Goal: Browse casually

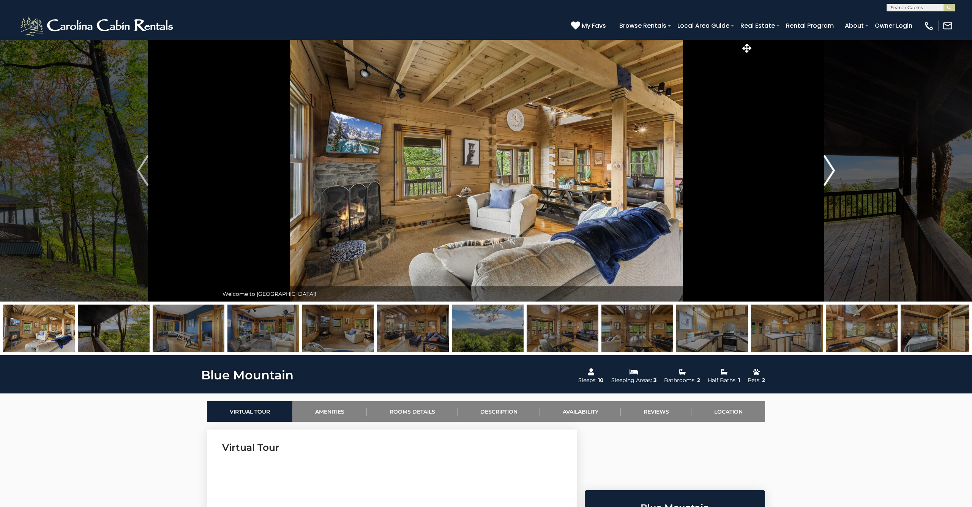
click at [828, 166] on img "Next" at bounding box center [829, 170] width 11 height 30
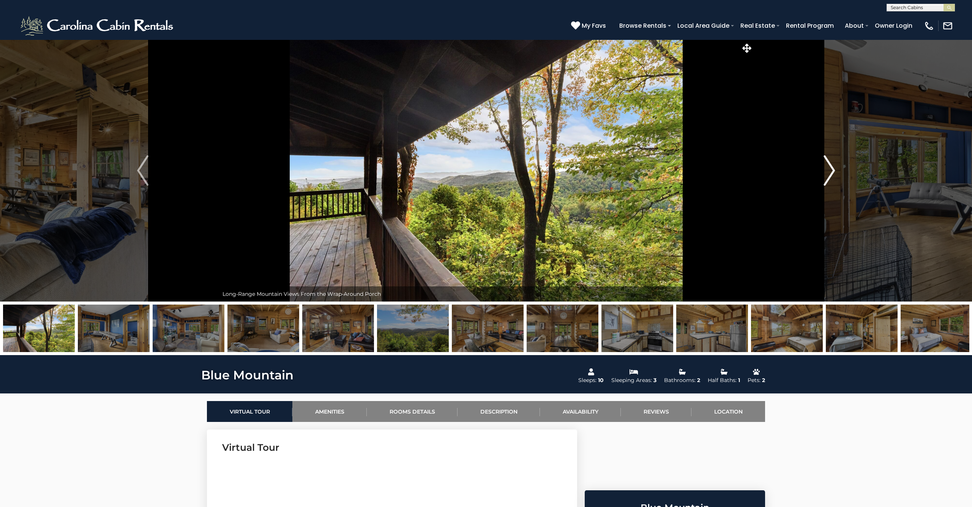
click at [828, 166] on img "Next" at bounding box center [829, 170] width 11 height 30
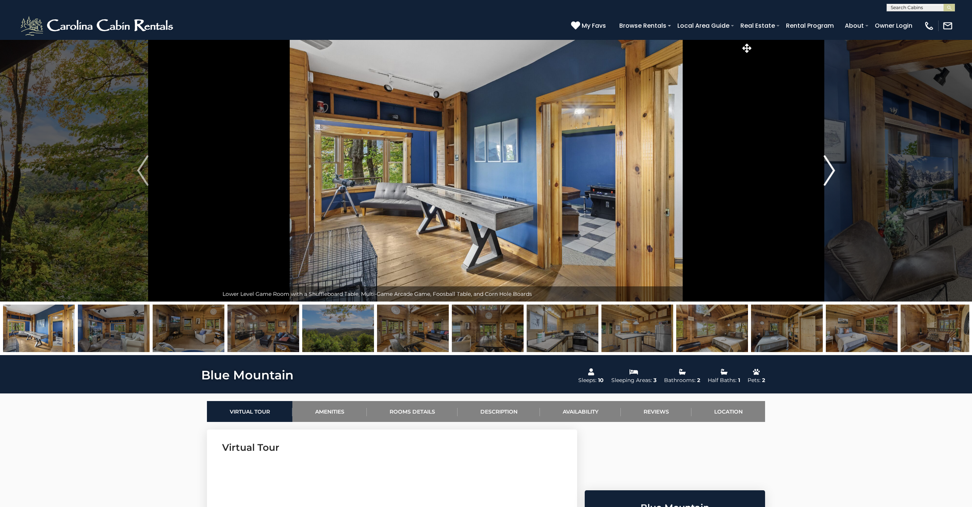
click at [828, 166] on img "Next" at bounding box center [829, 170] width 11 height 30
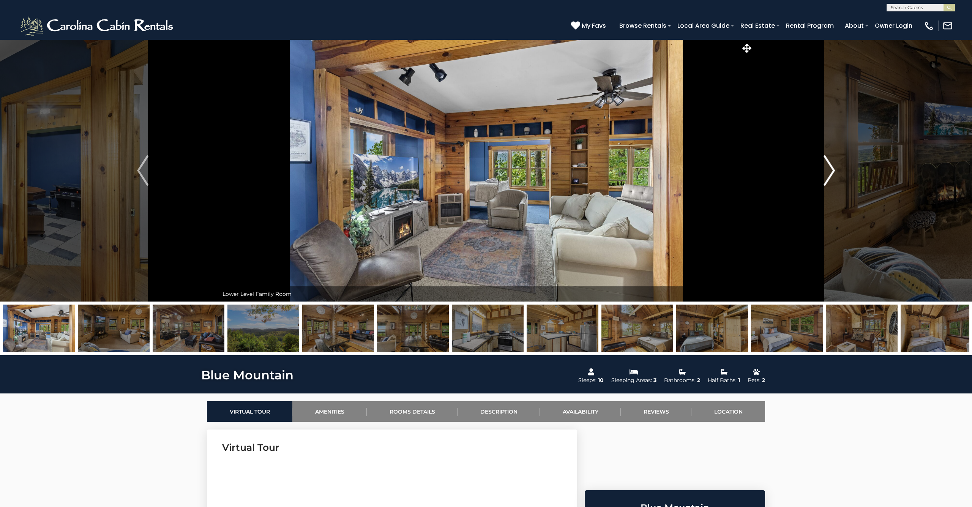
click at [828, 166] on img "Next" at bounding box center [829, 170] width 11 height 30
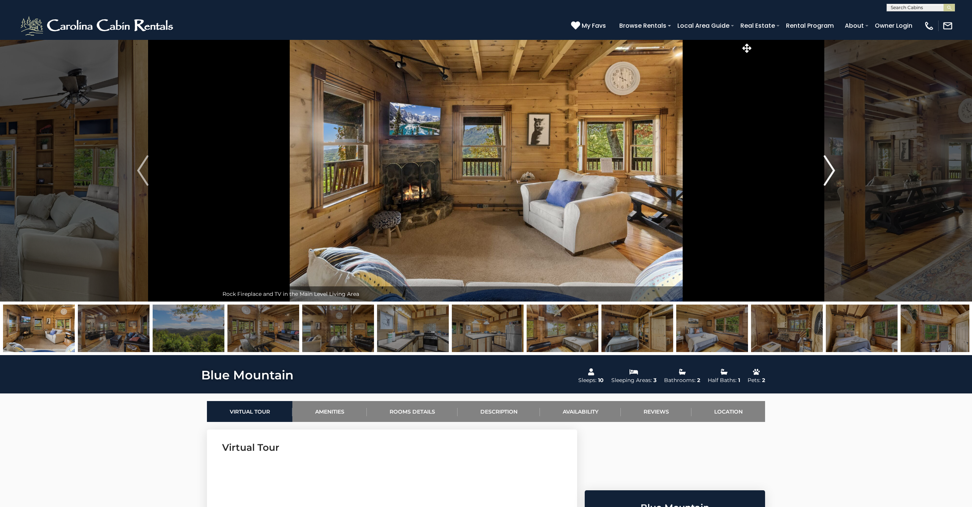
click at [828, 166] on img "Next" at bounding box center [829, 170] width 11 height 30
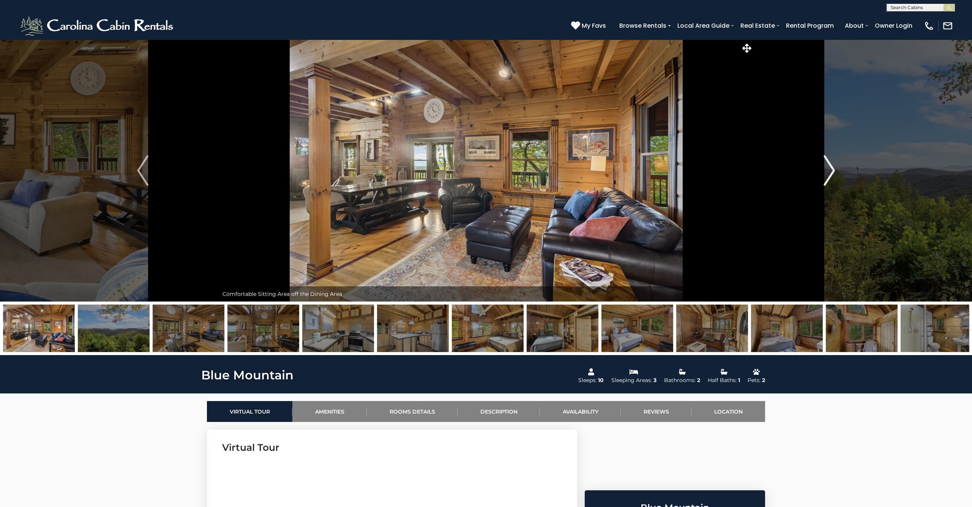
click at [828, 166] on img "Next" at bounding box center [829, 170] width 11 height 30
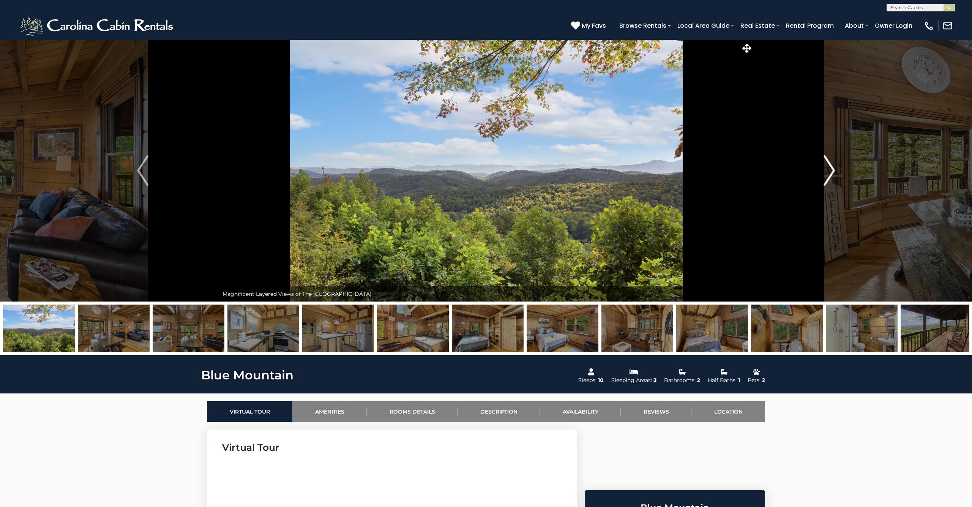
click at [828, 166] on img "Next" at bounding box center [829, 170] width 11 height 30
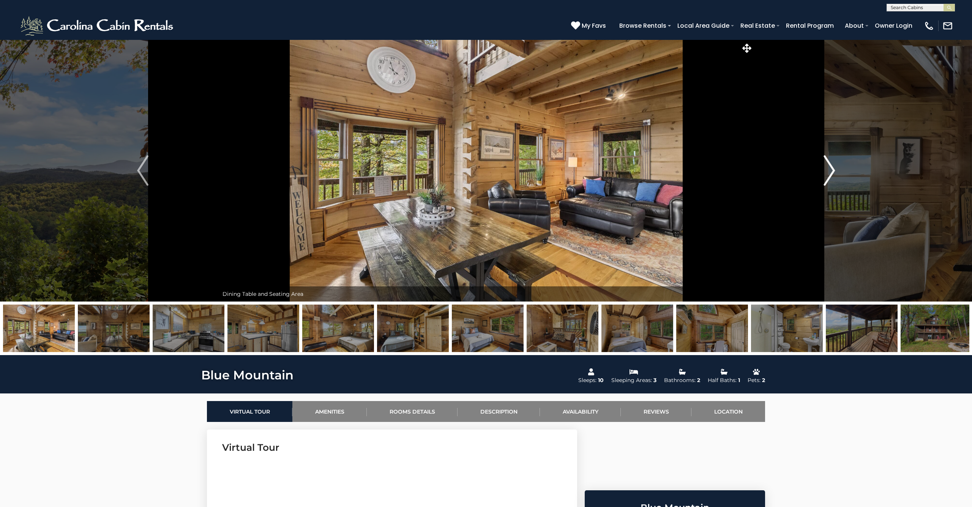
click at [828, 166] on img "Next" at bounding box center [829, 170] width 11 height 30
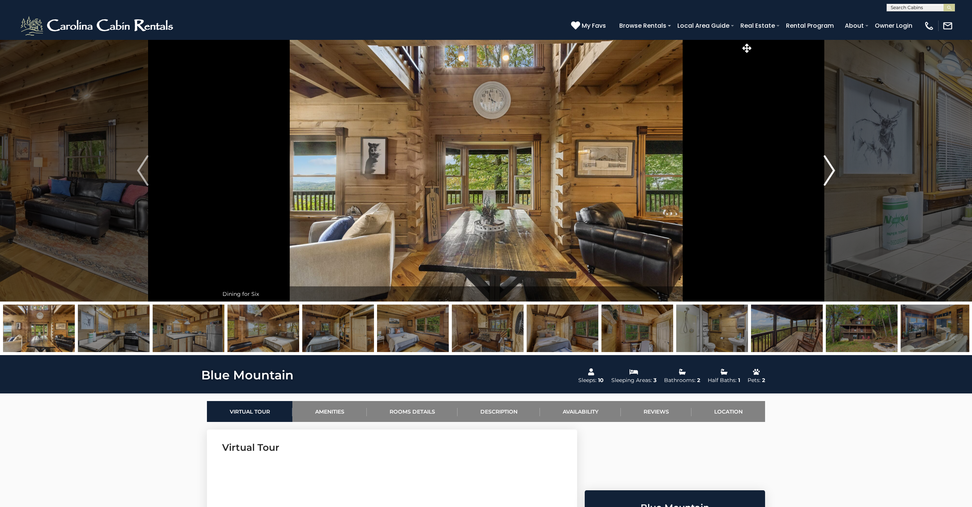
click at [828, 166] on img "Next" at bounding box center [829, 170] width 11 height 30
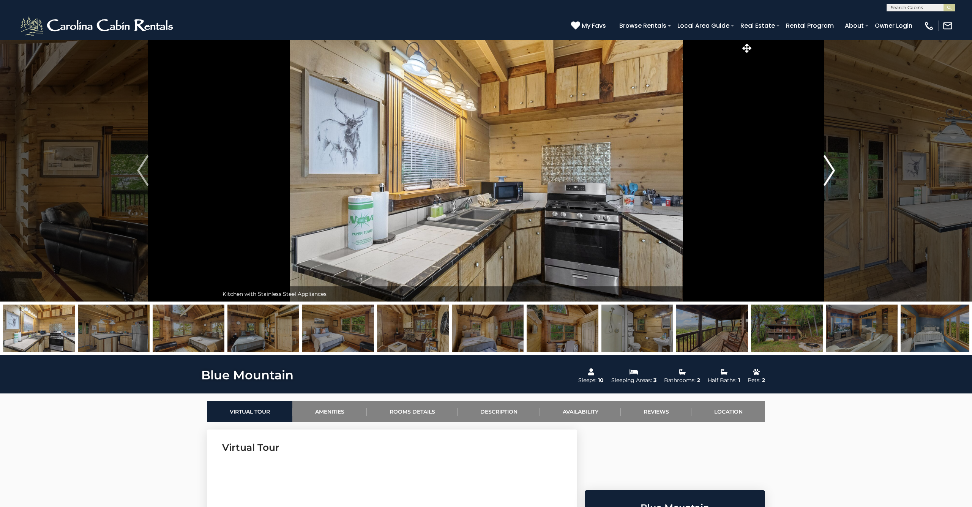
click at [828, 166] on img "Next" at bounding box center [829, 170] width 11 height 30
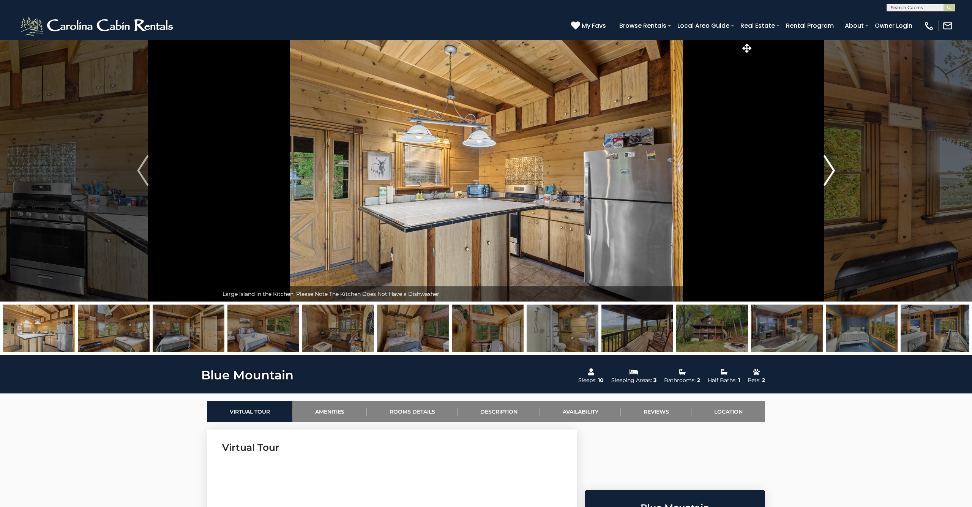
click at [828, 166] on img "Next" at bounding box center [829, 170] width 11 height 30
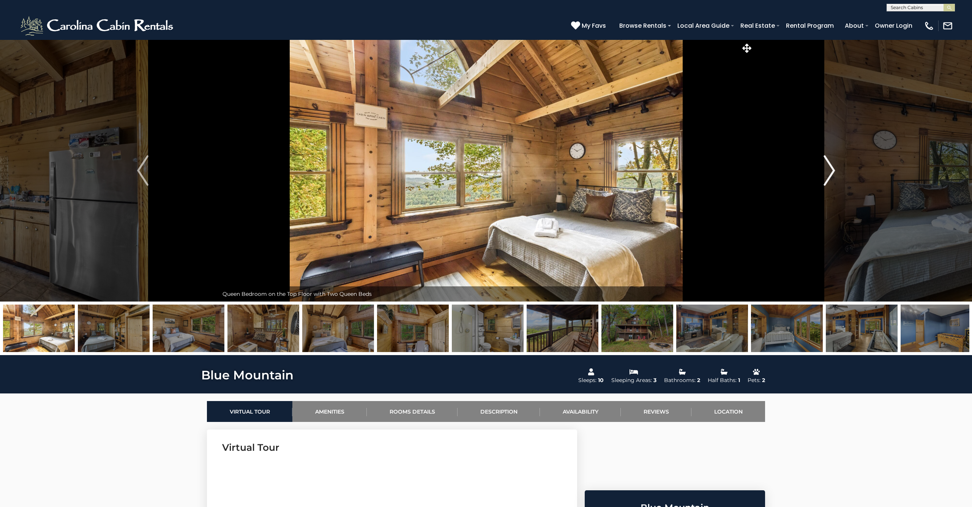
click at [828, 166] on img "Next" at bounding box center [829, 170] width 11 height 30
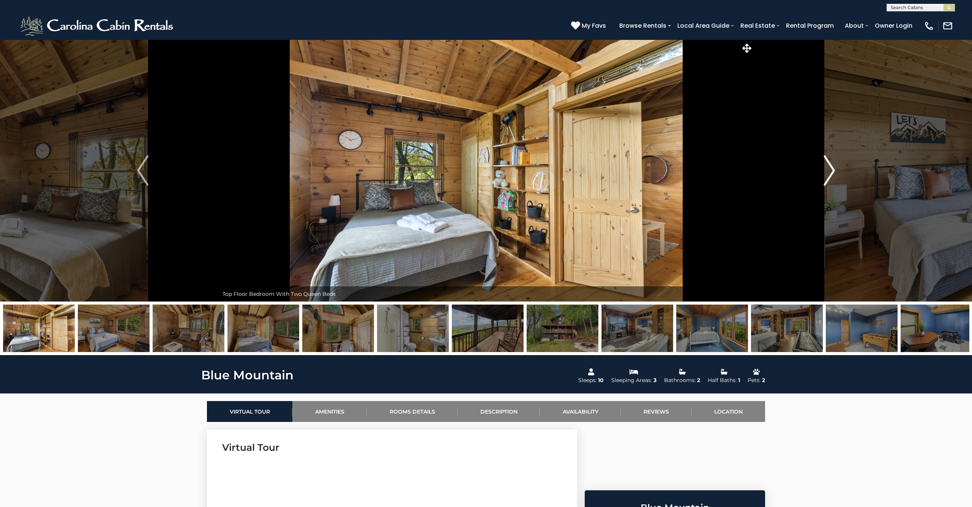
click at [828, 166] on img "Next" at bounding box center [829, 170] width 11 height 30
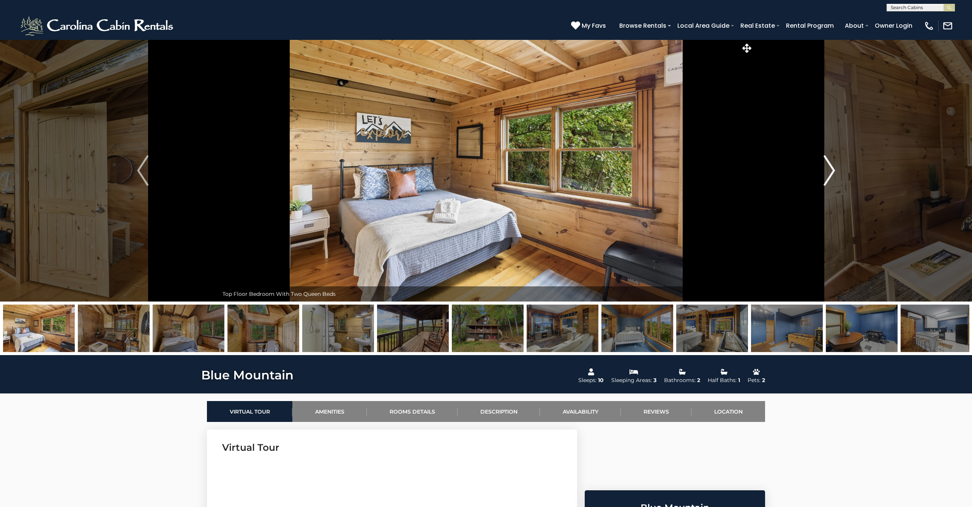
click at [828, 166] on img "Next" at bounding box center [829, 170] width 11 height 30
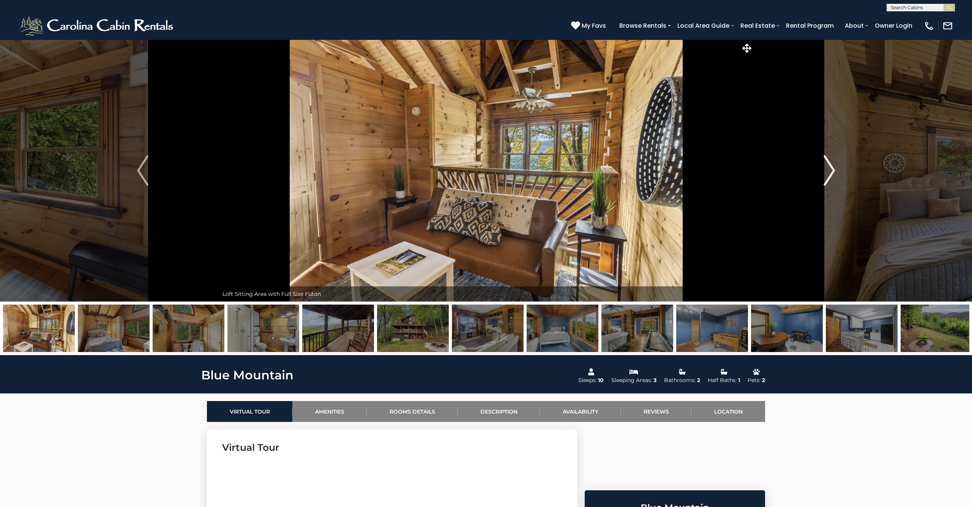
click at [828, 166] on img "Next" at bounding box center [829, 170] width 11 height 30
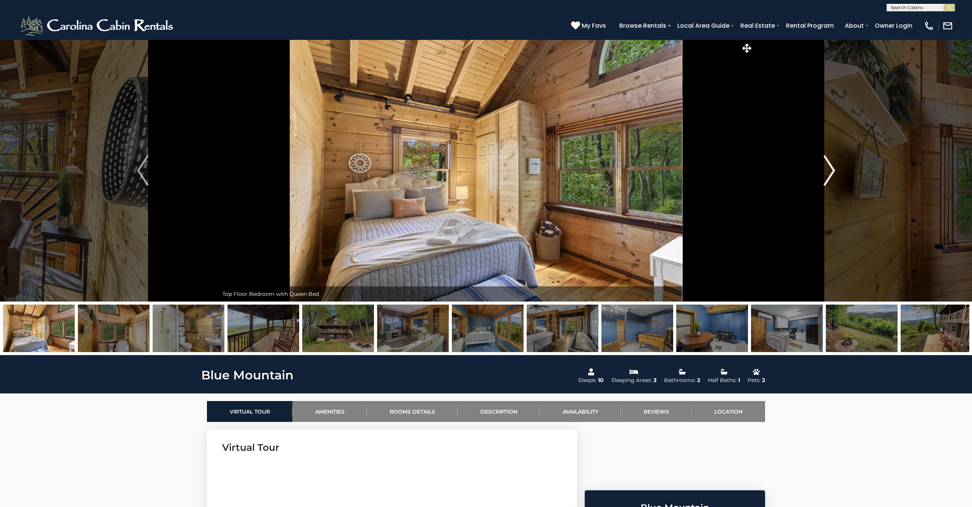
click at [828, 166] on img "Next" at bounding box center [829, 170] width 11 height 30
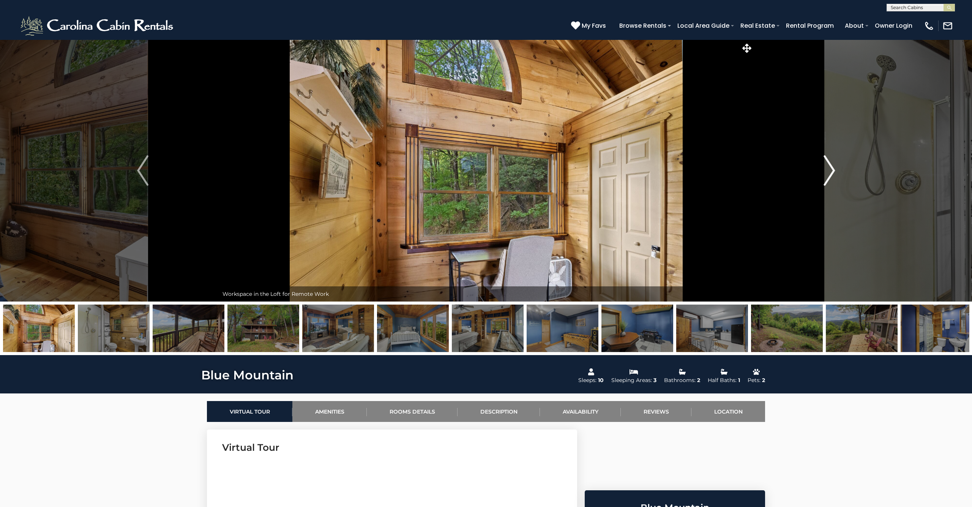
click at [828, 166] on img "Next" at bounding box center [829, 170] width 11 height 30
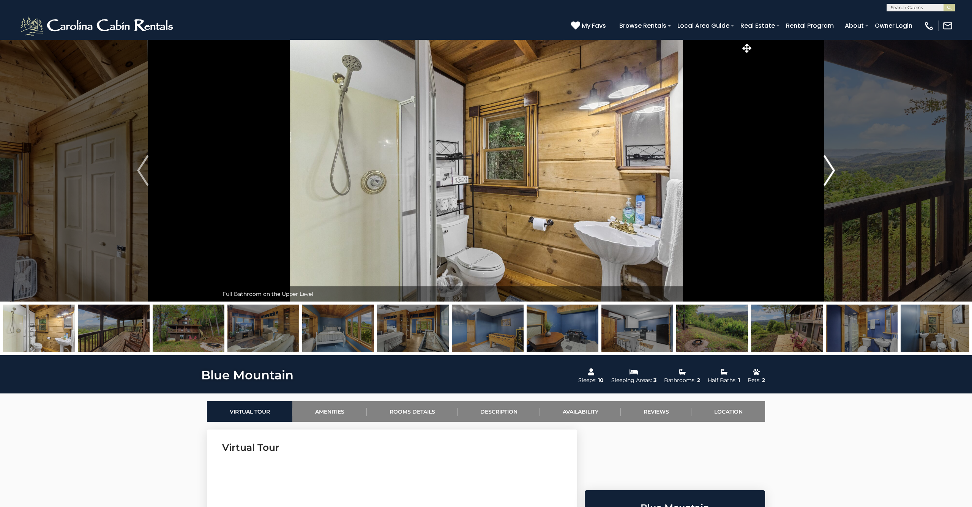
click at [828, 166] on img "Next" at bounding box center [829, 170] width 11 height 30
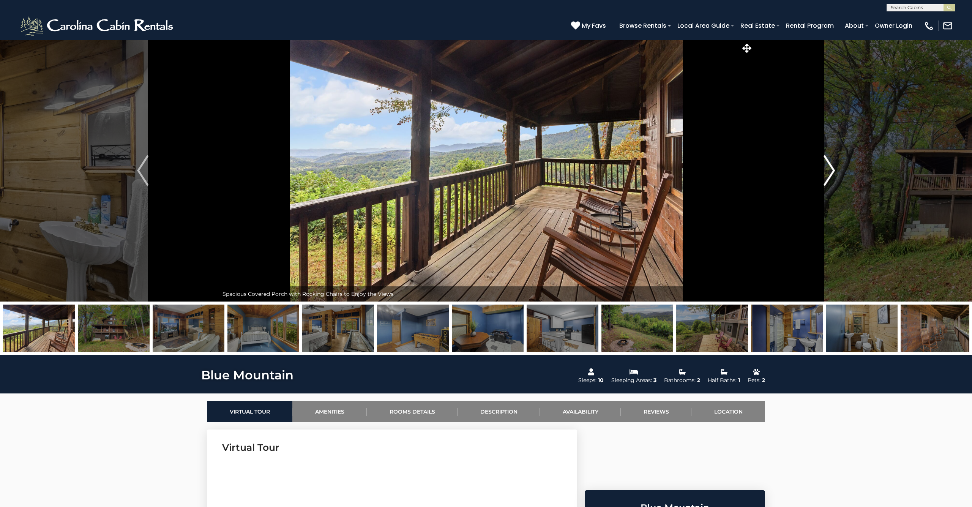
click at [828, 166] on img "Next" at bounding box center [829, 170] width 11 height 30
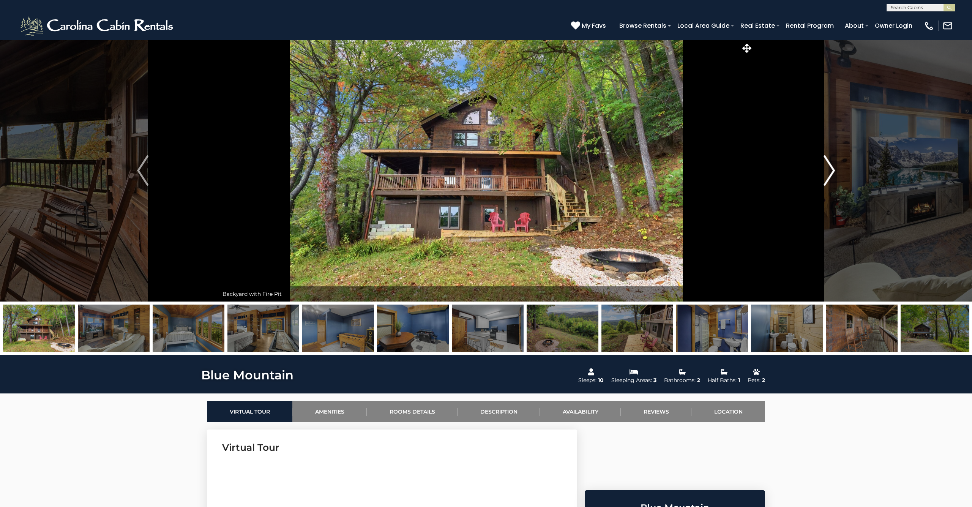
click at [828, 166] on img "Next" at bounding box center [829, 170] width 11 height 30
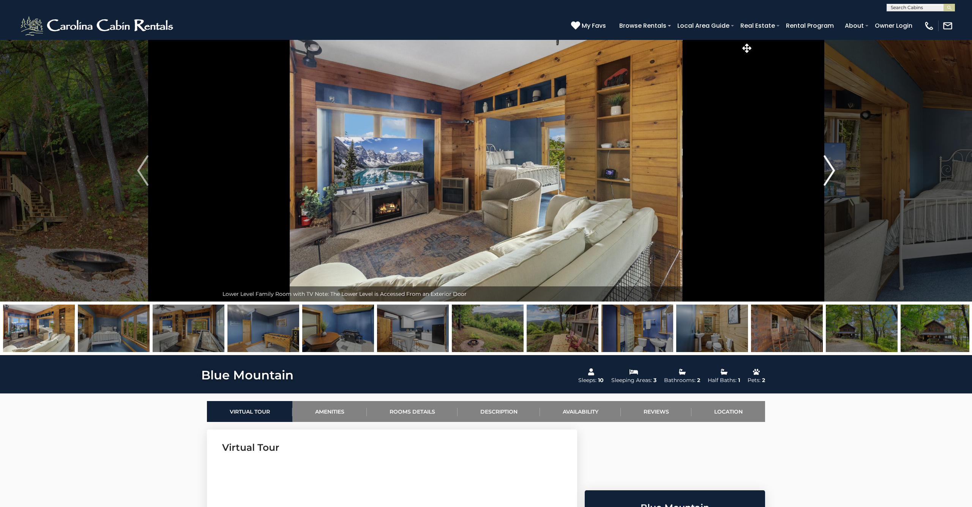
click at [828, 166] on img "Next" at bounding box center [829, 170] width 11 height 30
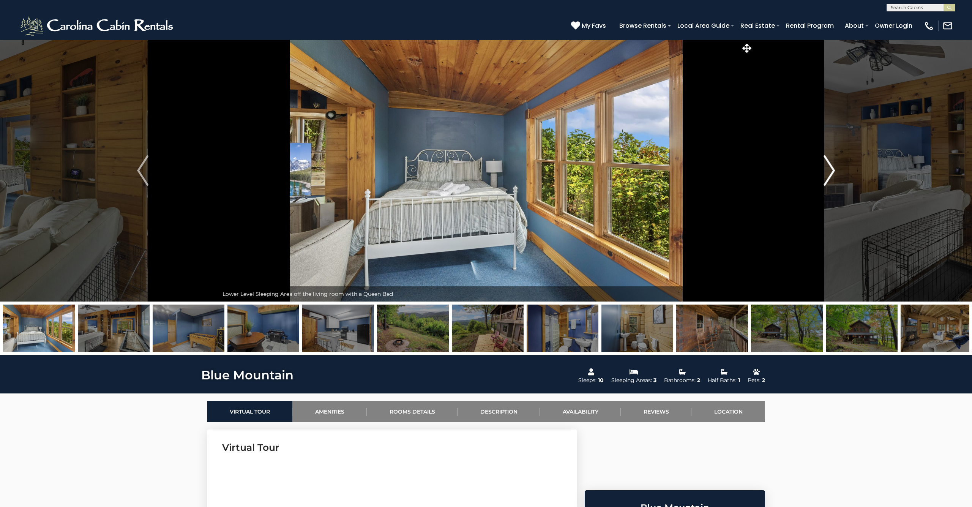
click at [828, 166] on img "Next" at bounding box center [829, 170] width 11 height 30
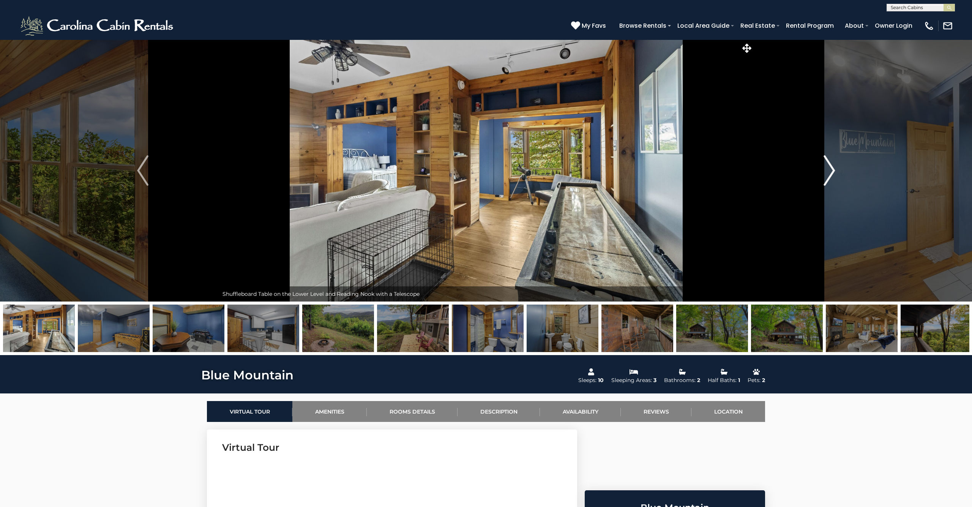
click at [828, 166] on img "Next" at bounding box center [829, 170] width 11 height 30
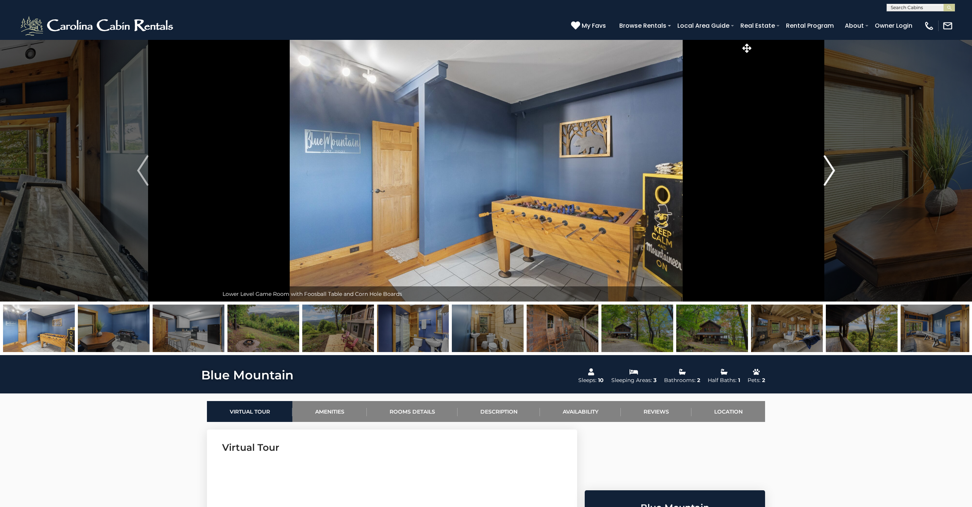
click at [828, 166] on img "Next" at bounding box center [829, 170] width 11 height 30
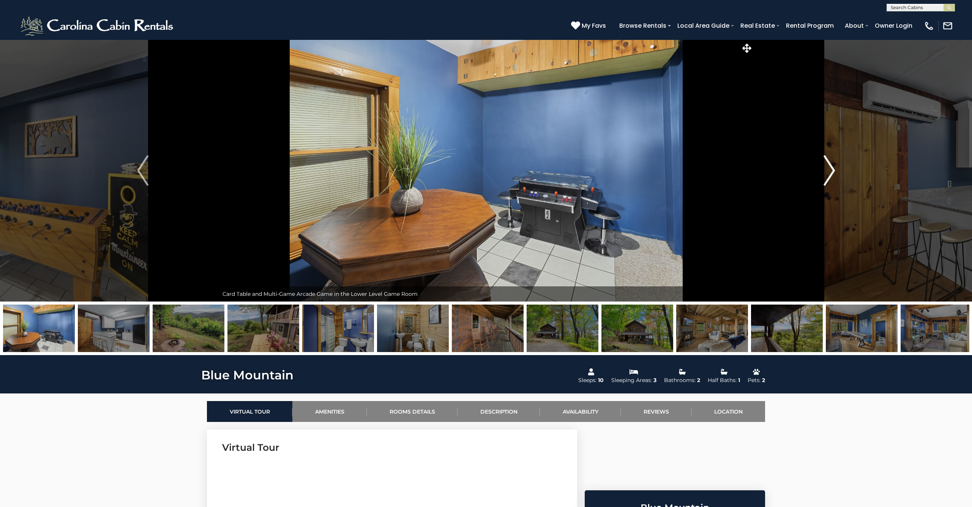
click at [828, 166] on img "Next" at bounding box center [829, 170] width 11 height 30
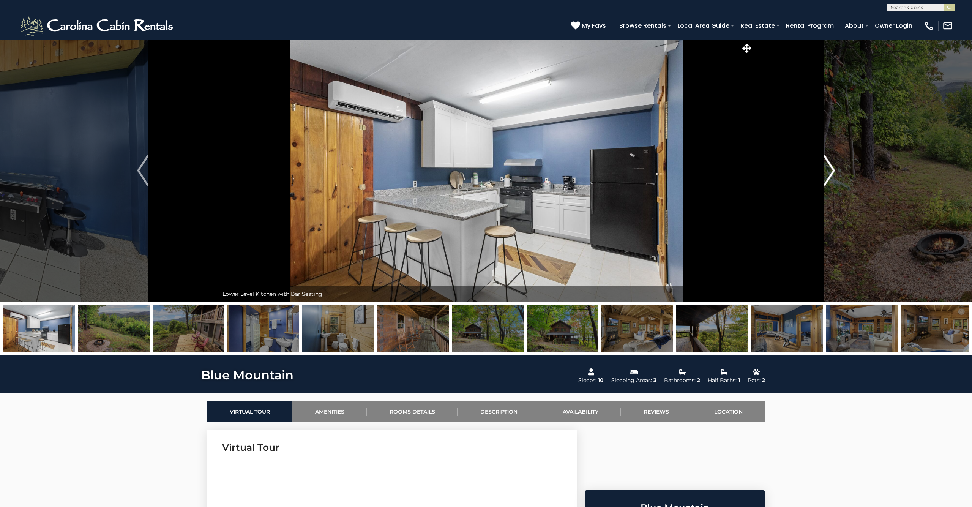
click at [828, 166] on img "Next" at bounding box center [829, 170] width 11 height 30
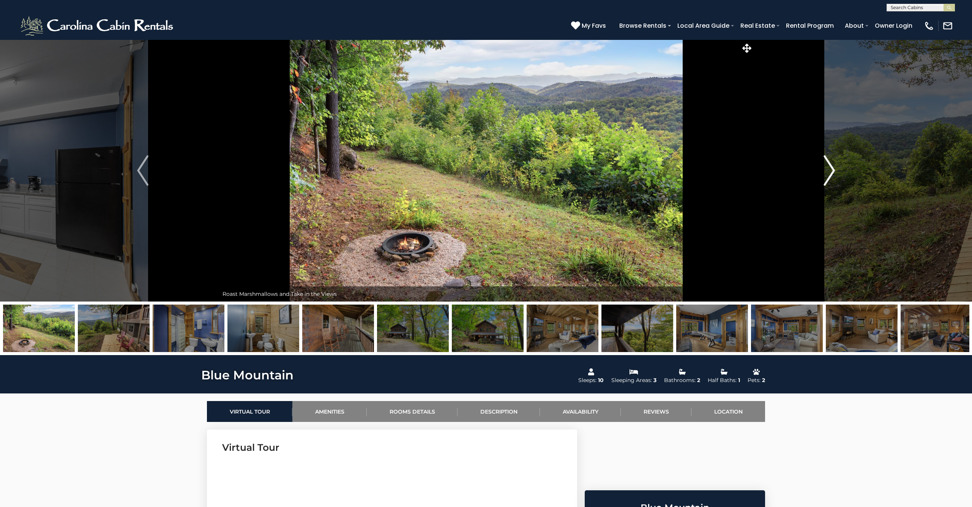
click at [828, 166] on img "Next" at bounding box center [829, 170] width 11 height 30
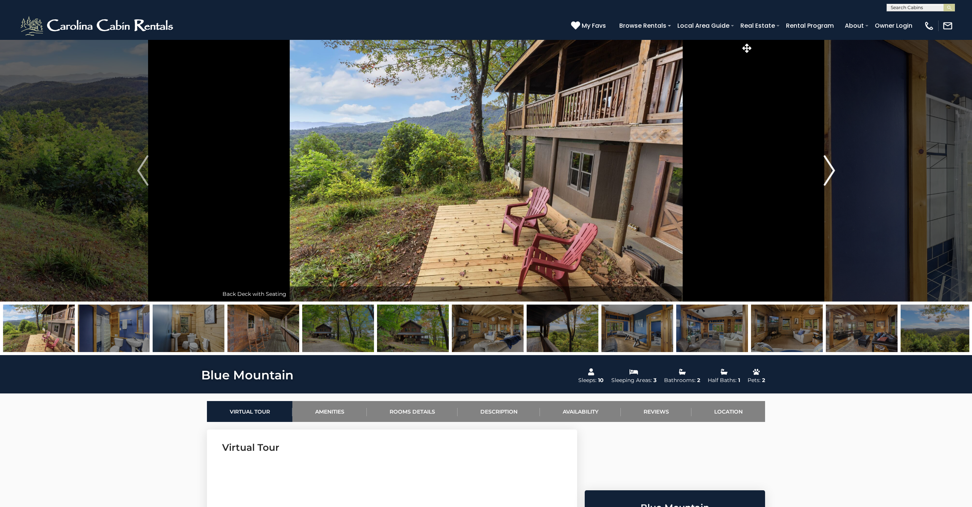
click at [828, 166] on img "Next" at bounding box center [829, 170] width 11 height 30
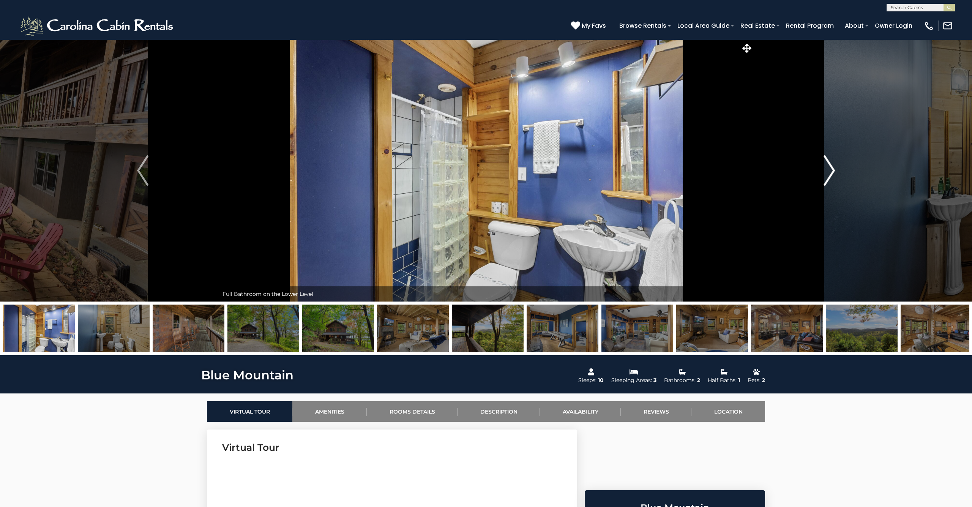
click at [828, 166] on img "Next" at bounding box center [829, 170] width 11 height 30
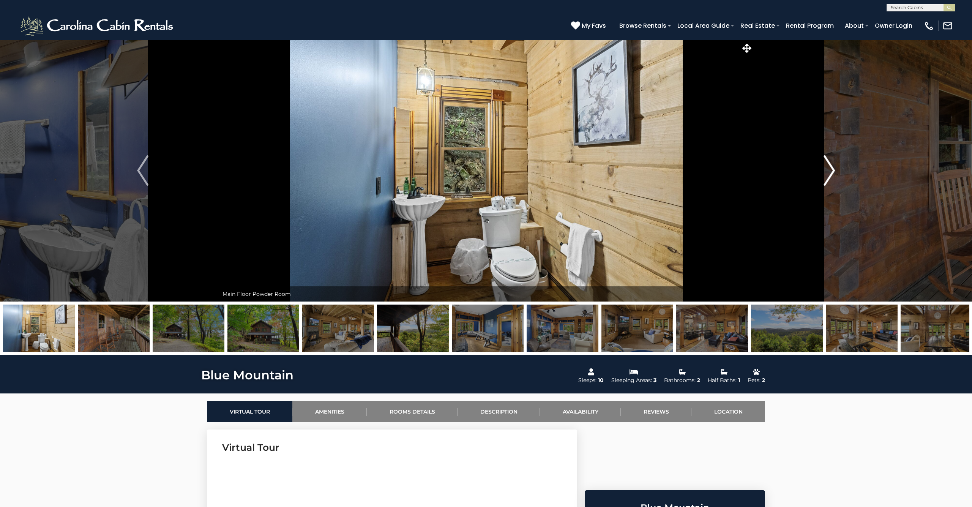
click at [828, 166] on img "Next" at bounding box center [829, 170] width 11 height 30
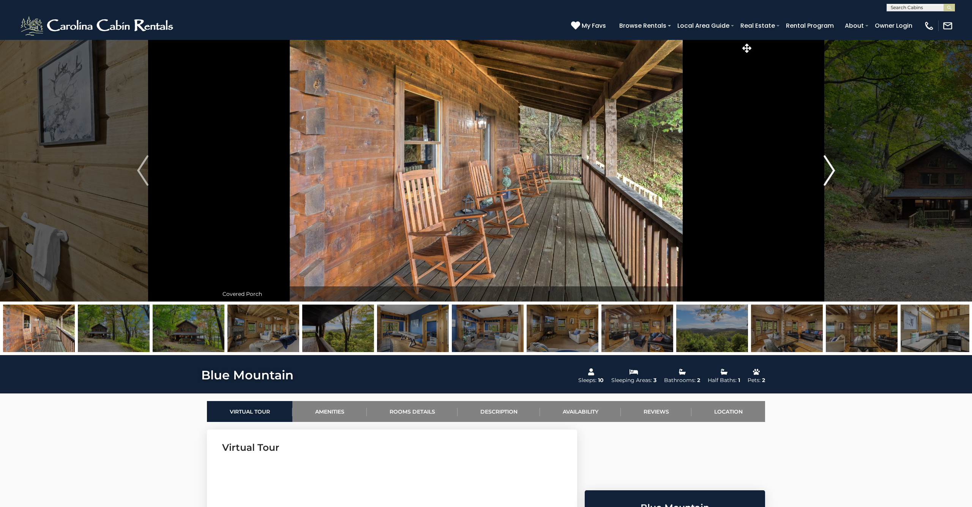
click at [828, 166] on img "Next" at bounding box center [829, 170] width 11 height 30
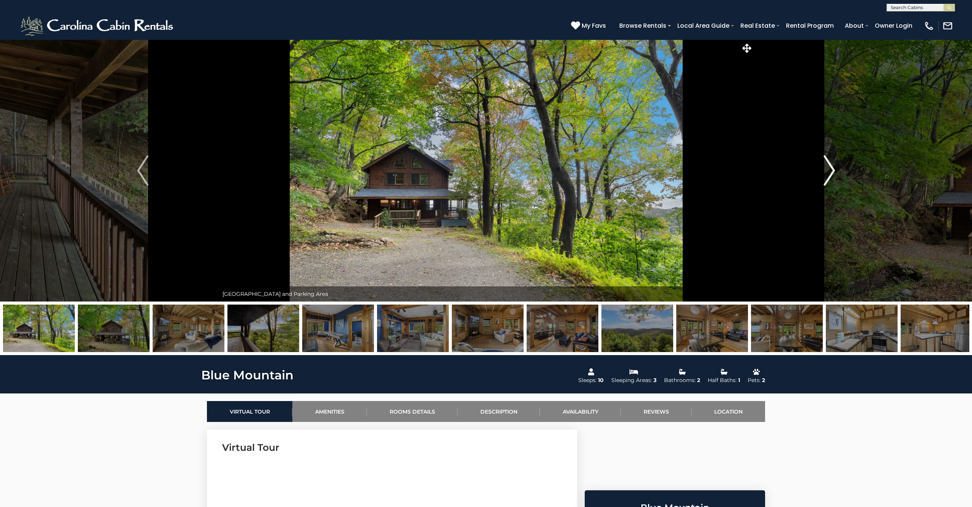
click at [828, 166] on img "Next" at bounding box center [829, 170] width 11 height 30
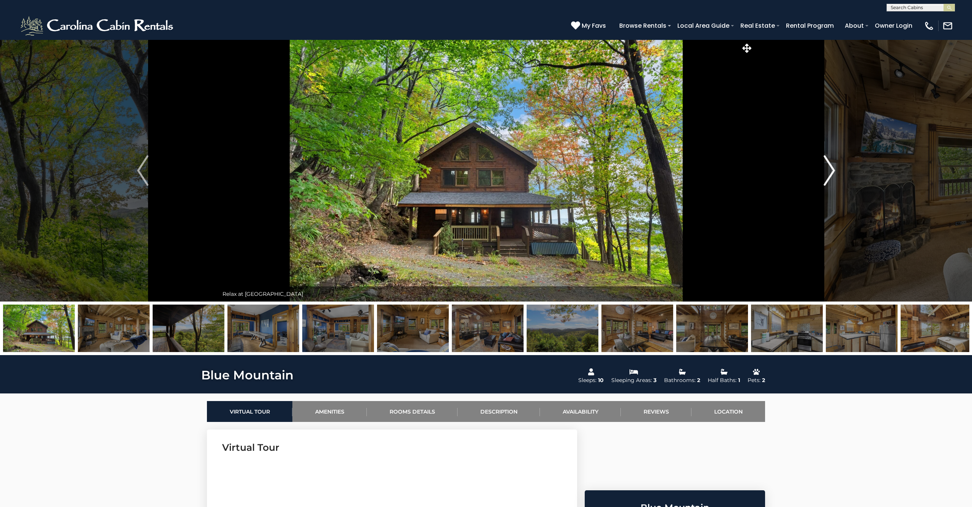
click at [828, 166] on img "Next" at bounding box center [829, 170] width 11 height 30
